Goal: Information Seeking & Learning: Learn about a topic

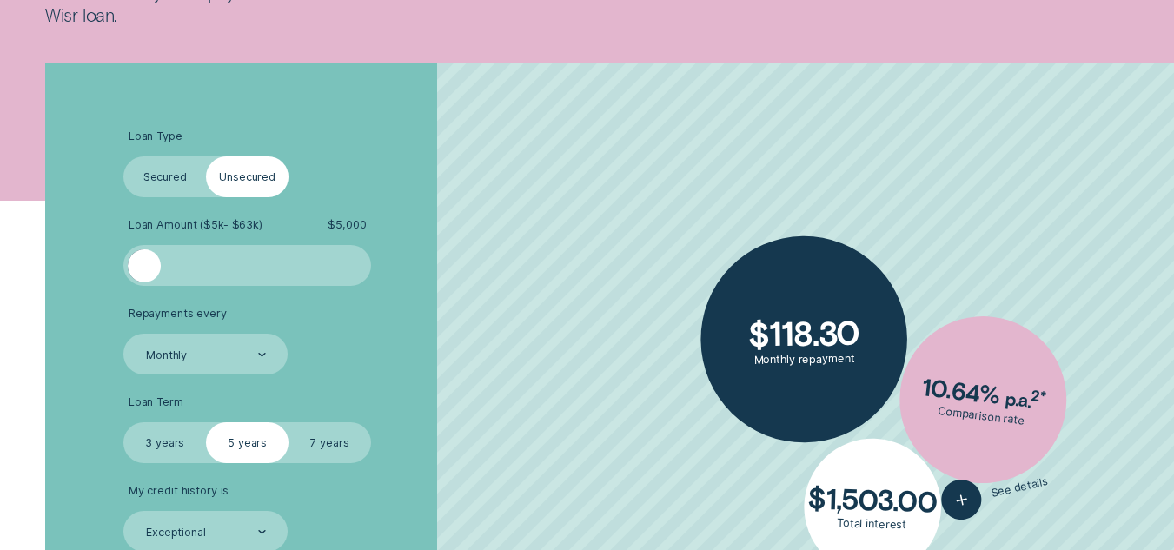
scroll to position [382, 0]
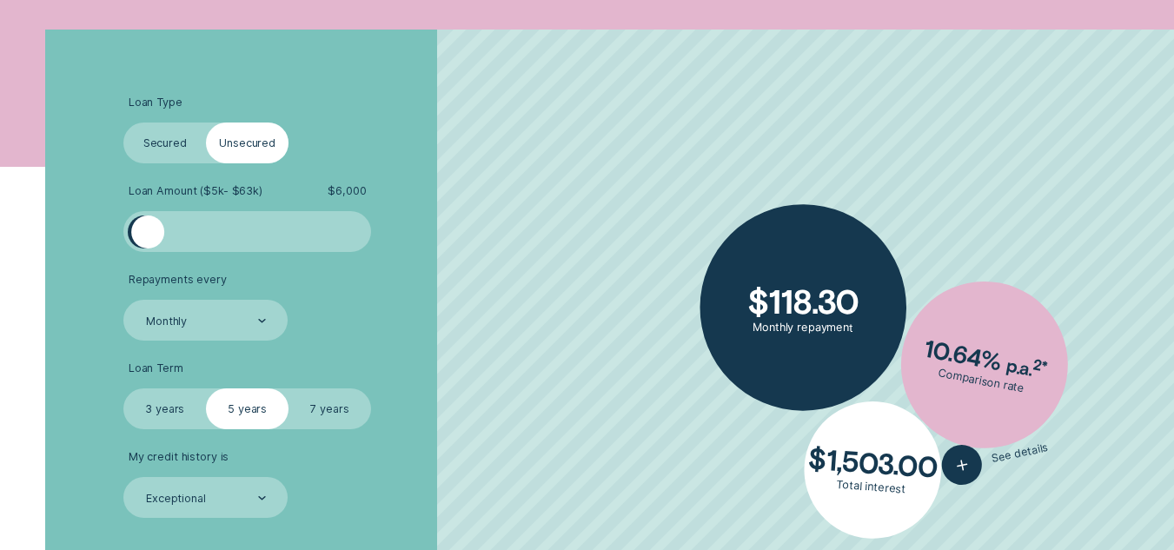
click at [147, 237] on div at bounding box center [147, 232] width 33 height 33
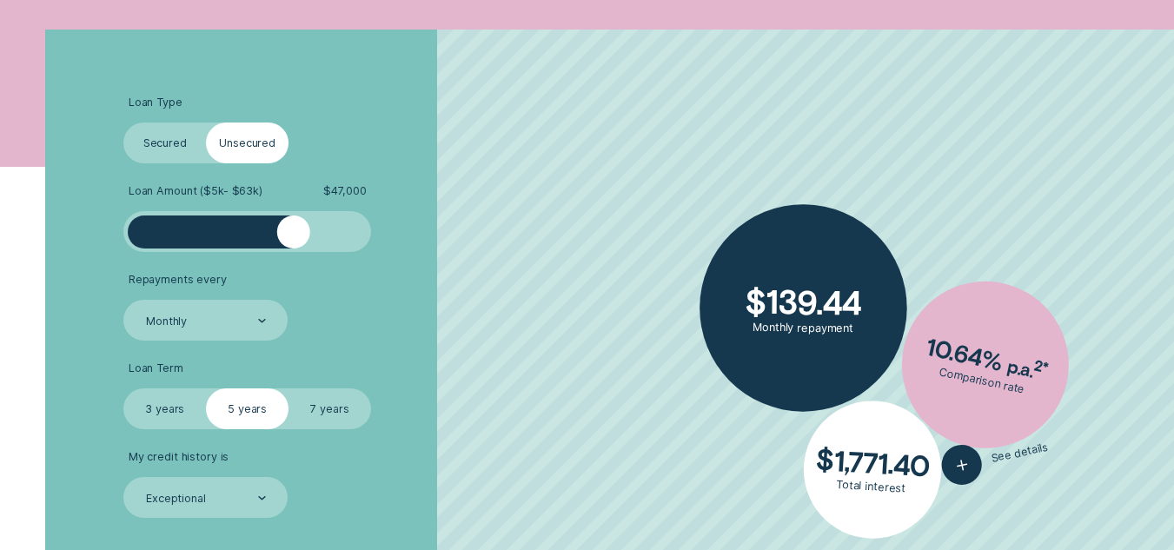
click at [294, 226] on div at bounding box center [247, 232] width 206 height 33
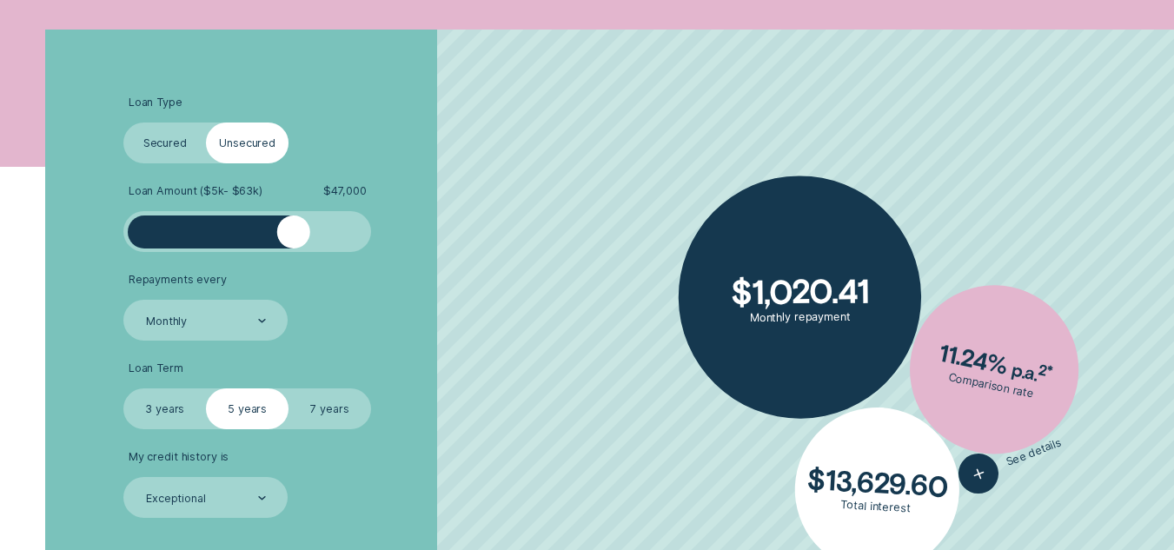
click at [168, 136] on label "Secured" at bounding box center [164, 143] width 83 height 41
click at [123, 123] on input "Secured" at bounding box center [123, 123] width 0 height 0
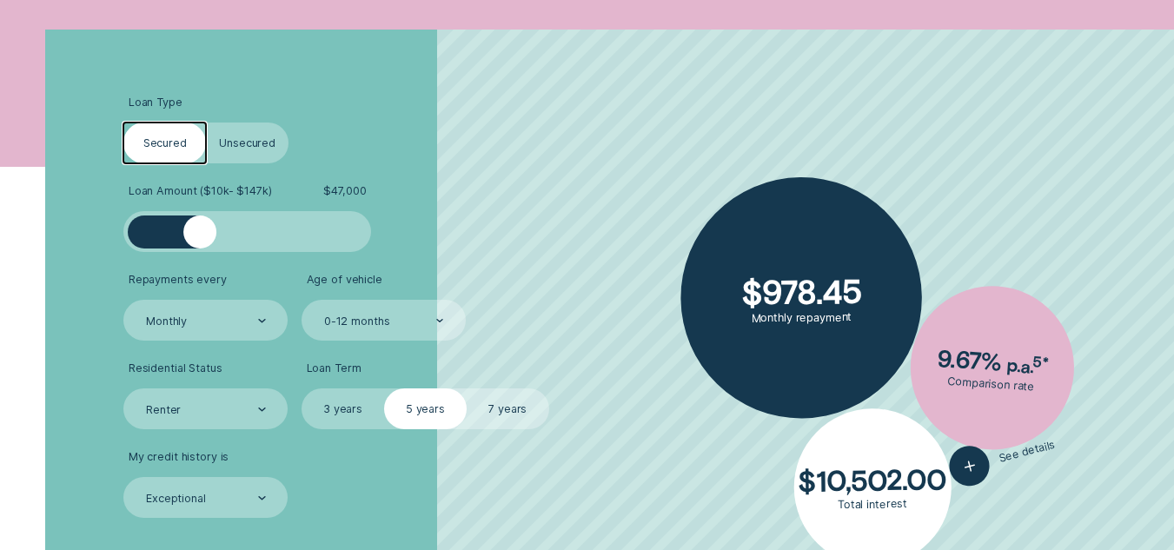
click at [169, 238] on div at bounding box center [247, 232] width 206 height 33
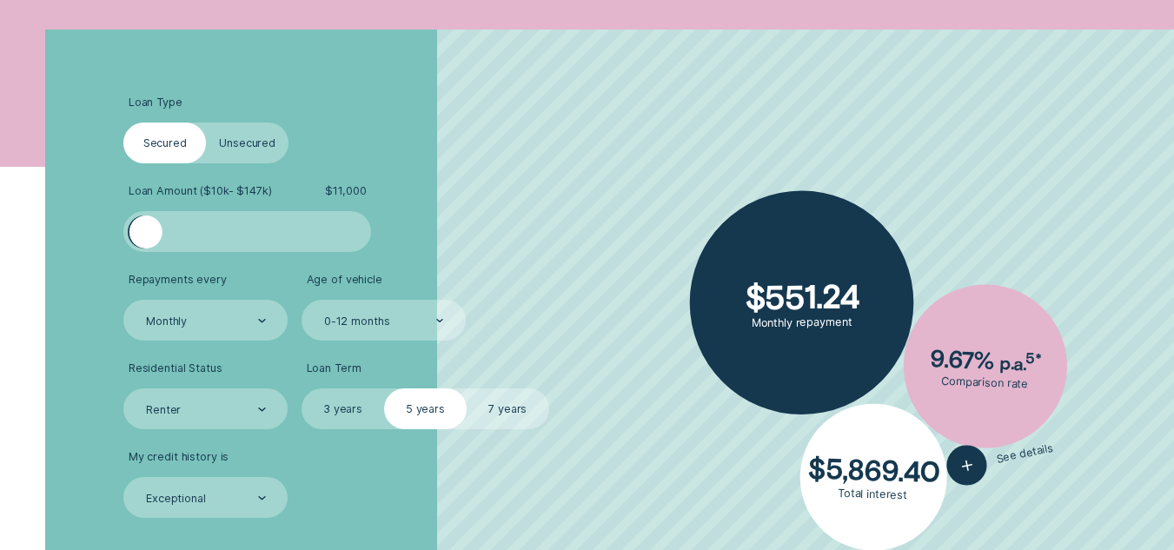
click at [146, 236] on div at bounding box center [247, 232] width 206 height 33
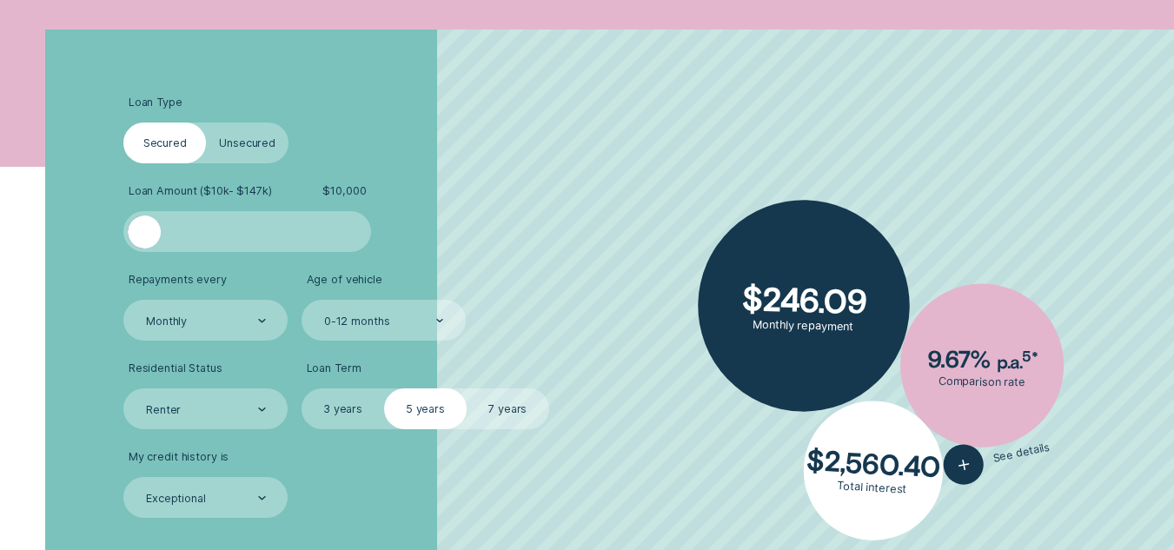
click at [133, 235] on div at bounding box center [144, 232] width 33 height 33
click at [130, 233] on div at bounding box center [144, 232] width 33 height 33
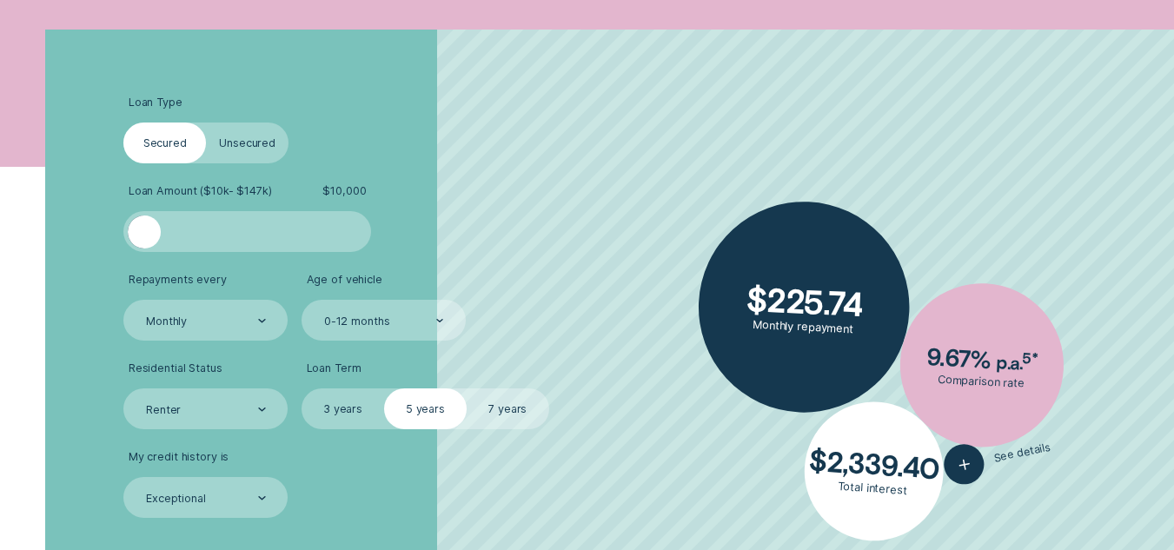
click at [130, 233] on div at bounding box center [144, 232] width 33 height 33
